Goal: Task Accomplishment & Management: Manage account settings

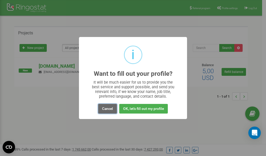
click at [109, 108] on button "Cancel" at bounding box center [107, 109] width 19 height 10
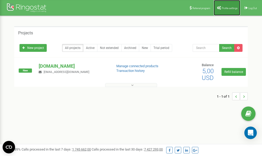
click at [225, 7] on span "Profile settings" at bounding box center [230, 8] width 16 height 3
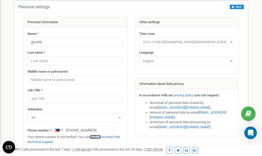
click at [99, 136] on link "verify it" at bounding box center [95, 137] width 11 height 4
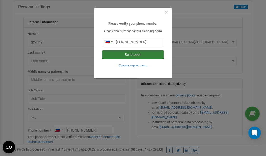
click at [126, 55] on button "Send code" at bounding box center [133, 54] width 62 height 9
